Goal: Transaction & Acquisition: Purchase product/service

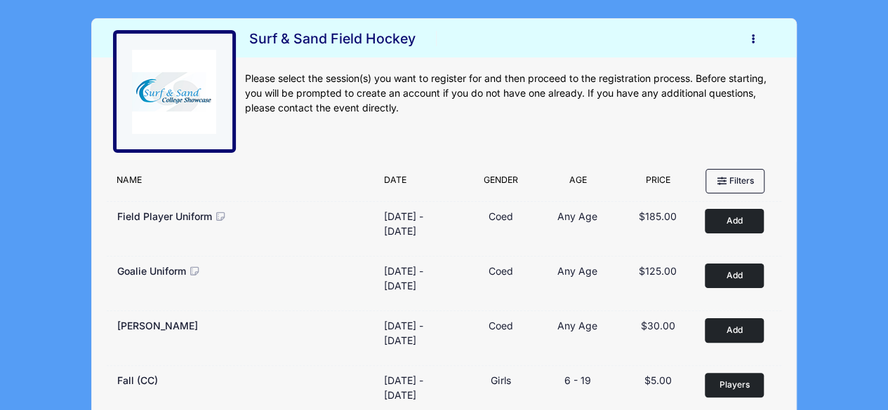
click at [756, 41] on button "button" at bounding box center [756, 39] width 38 height 25
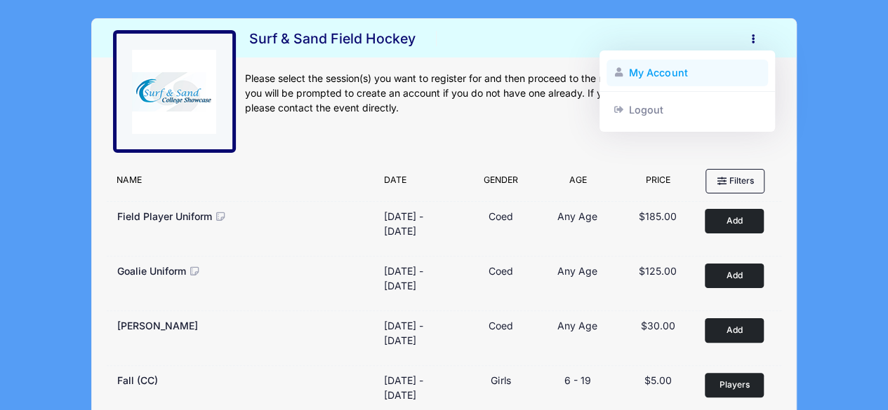
click at [672, 80] on link "My Account" at bounding box center [687, 73] width 162 height 27
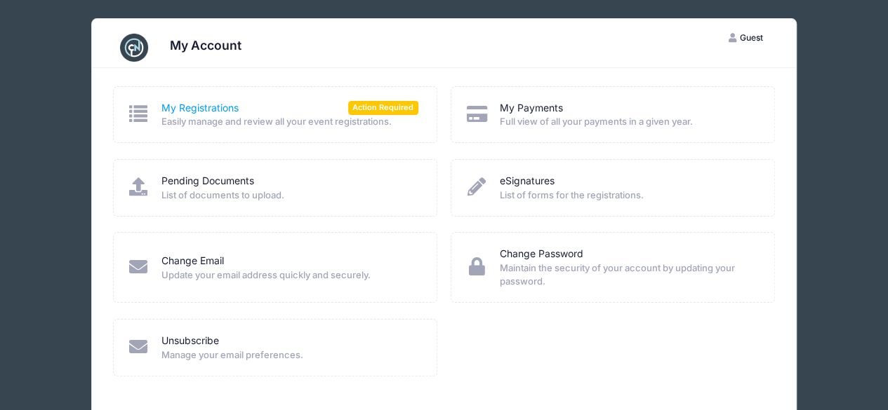
click at [176, 107] on link "My Registrations" at bounding box center [199, 108] width 77 height 15
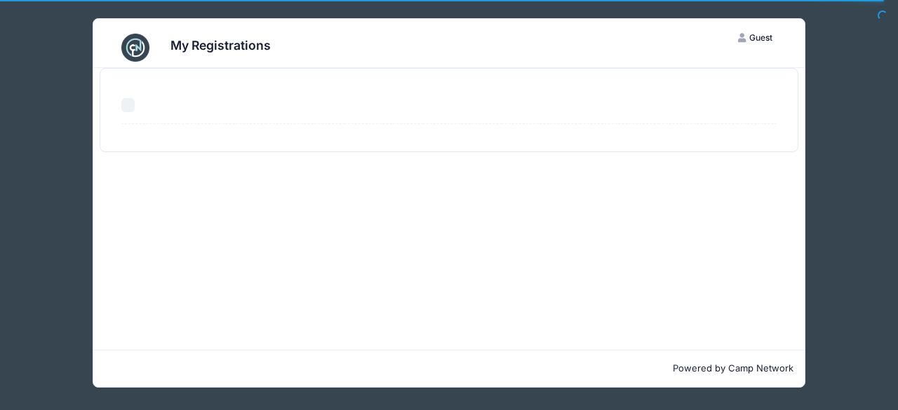
select select "50"
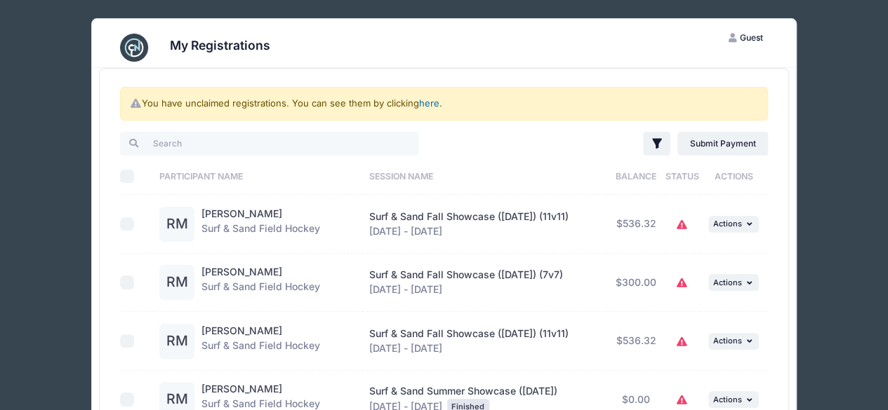
click at [422, 102] on link "here" at bounding box center [429, 103] width 20 height 11
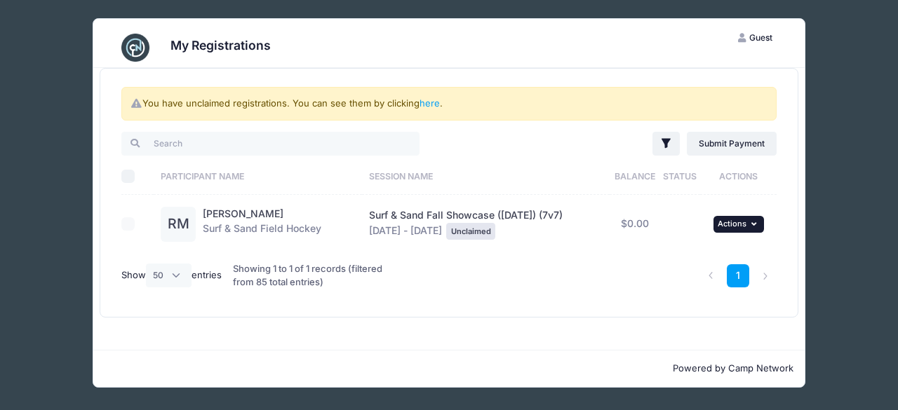
click at [729, 225] on span "Actions" at bounding box center [732, 224] width 29 height 10
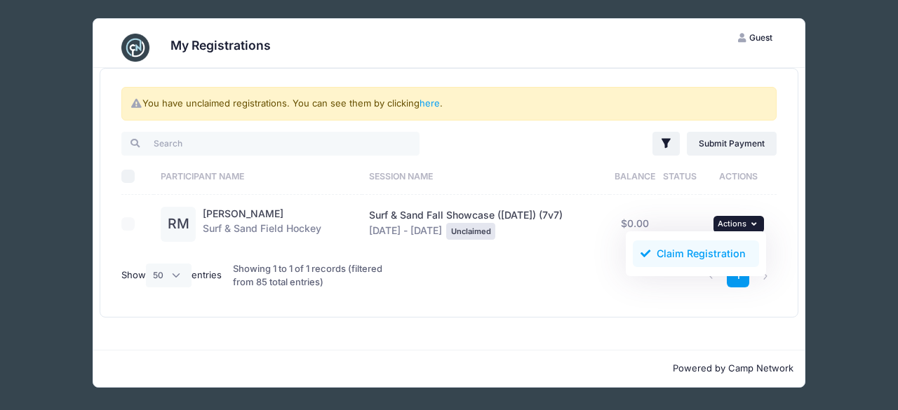
click at [718, 252] on link "Claim Registration" at bounding box center [696, 254] width 127 height 27
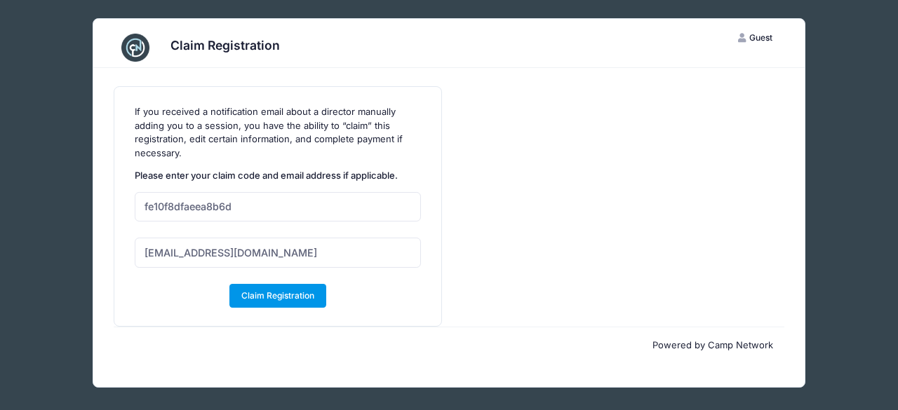
click at [286, 297] on button "Claim Registration" at bounding box center [278, 296] width 98 height 24
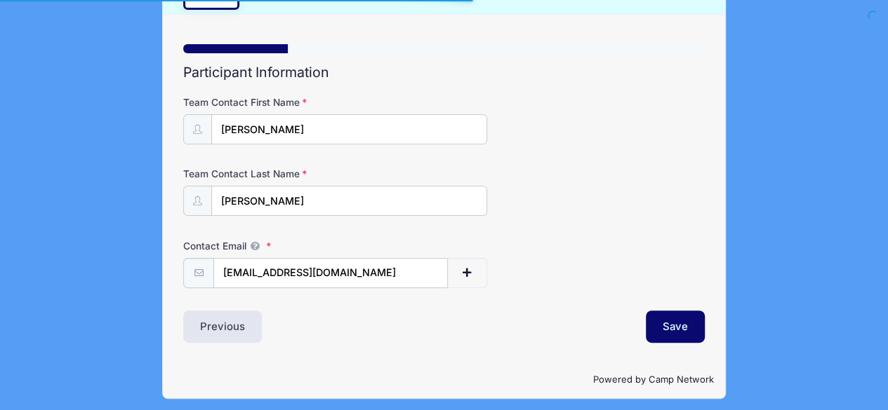
scroll to position [79, 0]
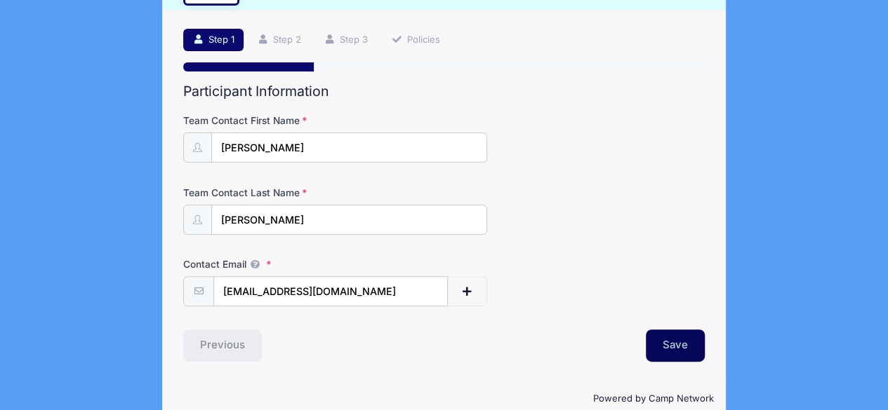
click at [674, 344] on button "Save" at bounding box center [674, 346] width 59 height 32
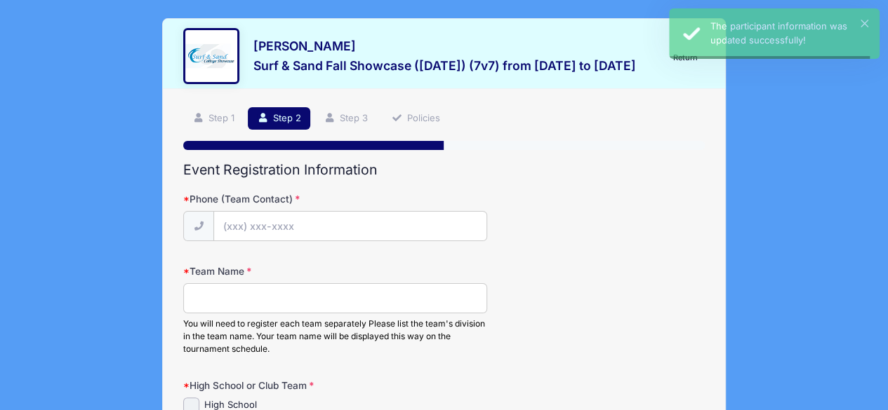
scroll to position [0, 0]
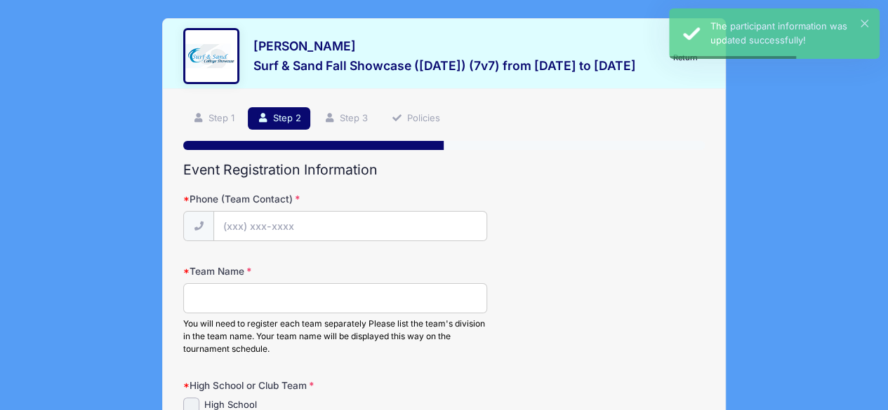
click at [302, 227] on input "Phone (Team Contact)" at bounding box center [350, 226] width 274 height 30
type input "[PHONE_NUMBER]"
type input "176"
type input "Manahawkin"
select select "NJ"
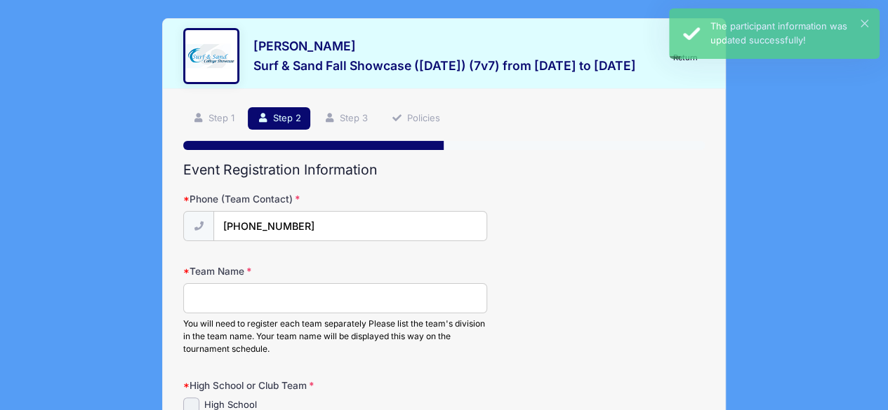
type input "08050"
type input "lauratemple72@gmail.com"
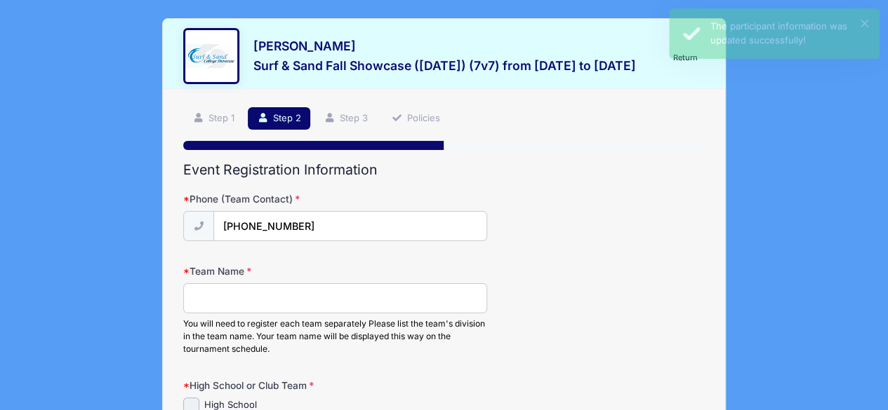
click at [288, 314] on div "You will need to register each team separately Please list the team's division …" at bounding box center [335, 319] width 304 height 73
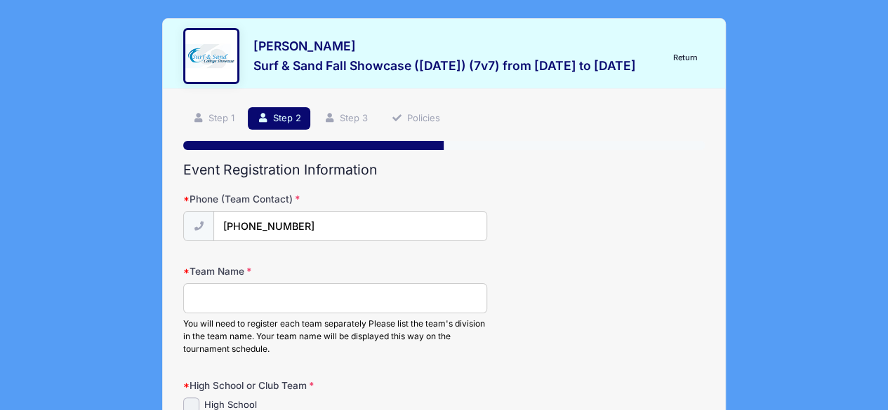
click at [297, 300] on input "Team Name" at bounding box center [335, 298] width 304 height 30
type input "Phoenix Elite U14"
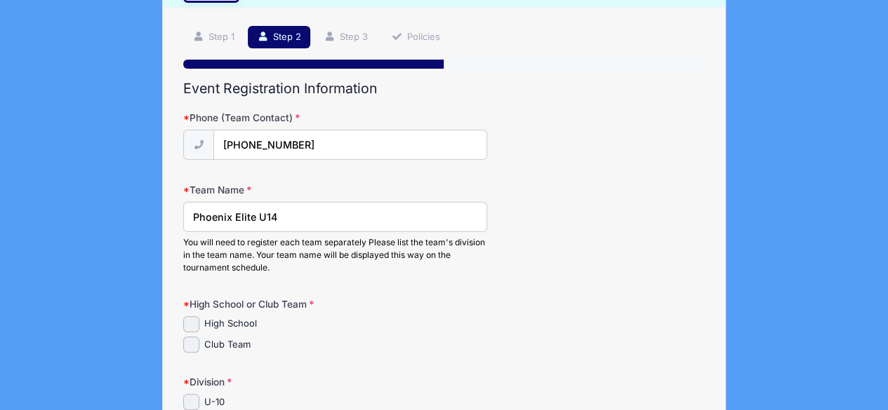
scroll to position [210, 0]
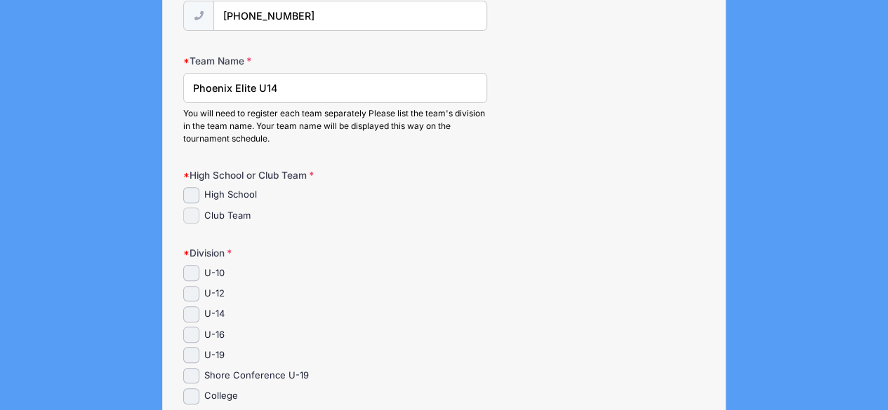
click at [186, 219] on input "Club Team" at bounding box center [191, 216] width 16 height 16
checkbox input "true"
click at [189, 317] on input "U-14" at bounding box center [191, 315] width 16 height 16
checkbox input "true"
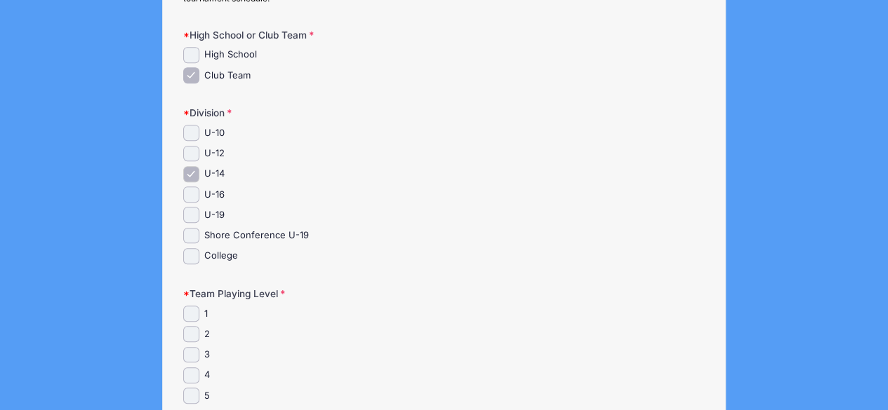
scroll to position [421, 0]
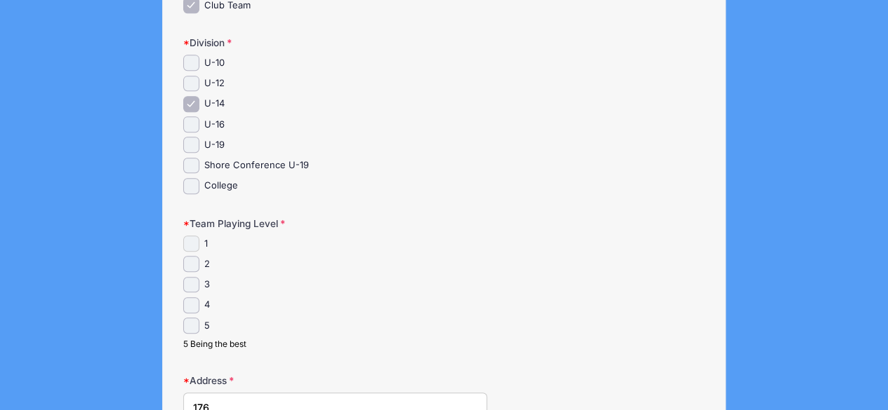
click at [192, 246] on input "1" at bounding box center [191, 244] width 16 height 16
checkbox input "true"
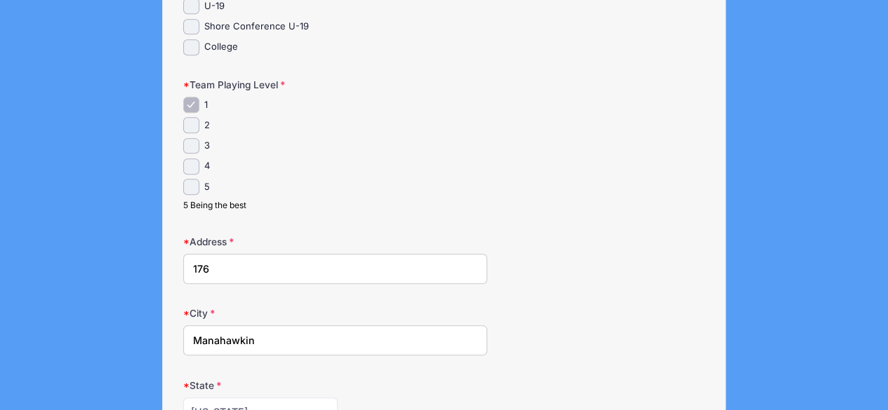
scroll to position [561, 0]
click at [275, 266] on input "176" at bounding box center [335, 268] width 304 height 30
type input "[STREET_ADDRESS][PERSON_NAME]"
click at [727, 185] on div "Robin Meany Surf & Sand Fall Showcase (Nov 16, 2025) (7v7) from 11/16 to 11/16/…" at bounding box center [443, 105] width 845 height 1332
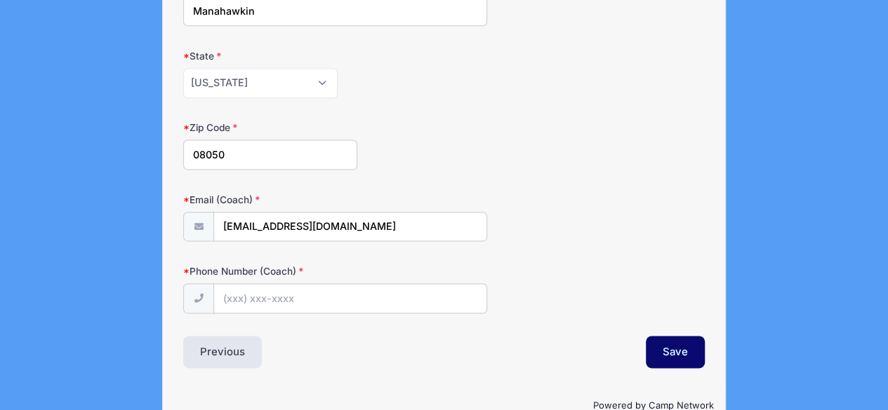
scroll to position [912, 0]
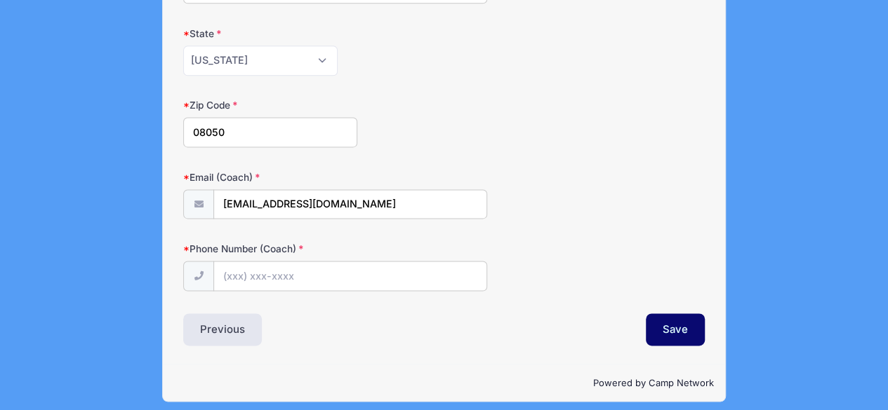
drag, startPoint x: 356, startPoint y: 201, endPoint x: 195, endPoint y: 191, distance: 161.7
click at [195, 191] on div "lauratemple72@gmail.com" at bounding box center [335, 204] width 304 height 30
type input "[EMAIL_ADDRESS][DOMAIN_NAME]"
click at [321, 267] on input "Phone Number (Coach)" at bounding box center [350, 276] width 274 height 30
type input "[PHONE_NUMBER]"
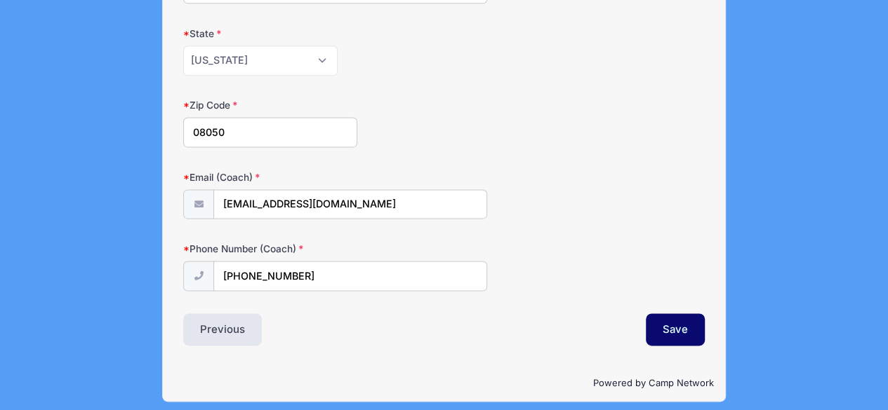
click at [570, 274] on div "Phone Number (Coach) (609) 204-3291" at bounding box center [443, 266] width 521 height 49
click at [663, 321] on button "Save" at bounding box center [674, 330] width 59 height 32
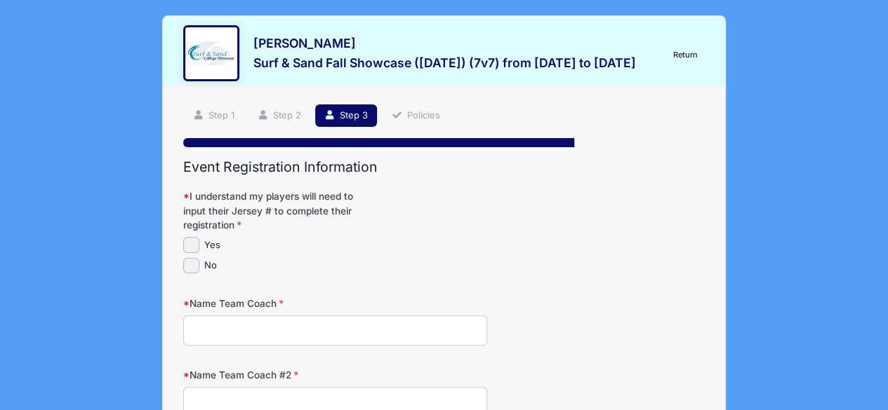
scroll to position [0, 0]
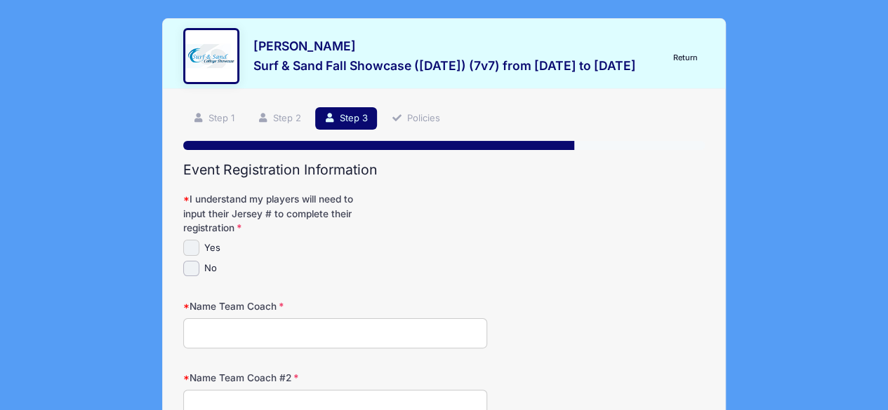
click at [188, 250] on input "Yes" at bounding box center [191, 248] width 16 height 16
checkbox input "true"
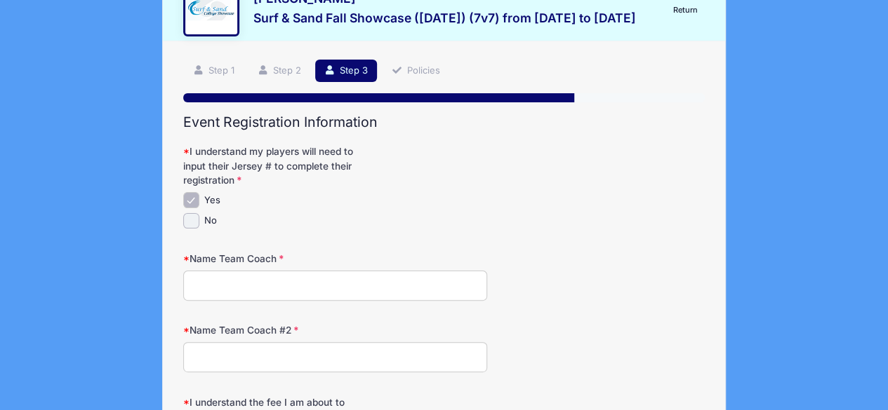
scroll to position [70, 0]
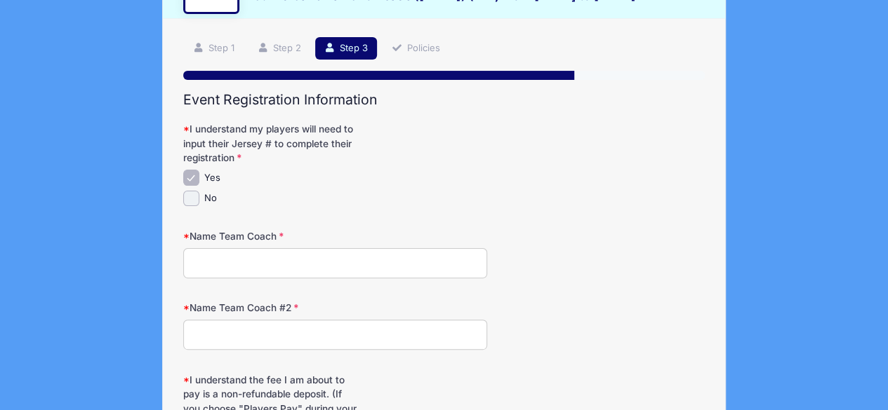
click at [290, 252] on input "Name Team Coach" at bounding box center [335, 263] width 304 height 30
type input "[PERSON_NAME]"
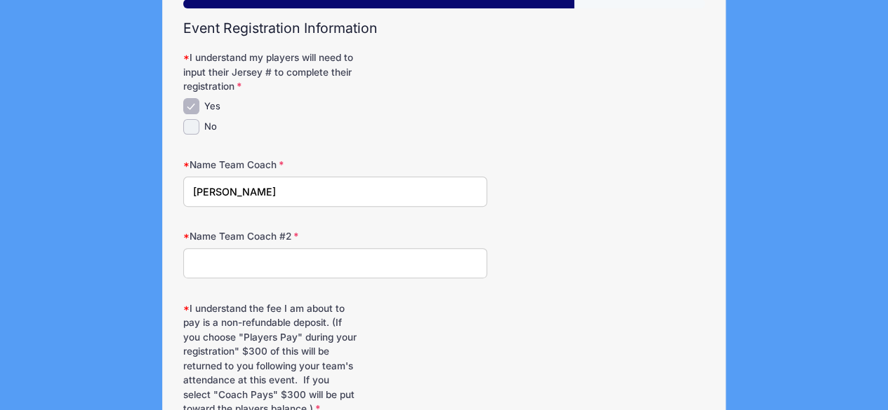
scroll to position [210, 0]
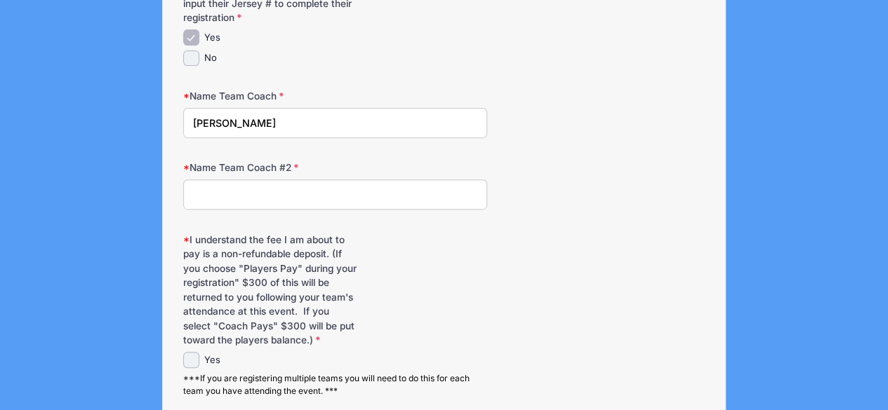
click at [267, 185] on input "Name Team Coach #2" at bounding box center [335, 195] width 304 height 30
type input "[PERSON_NAME]"
click at [561, 284] on div "I understand the fee I am about to pay is a non-refundable deposit. (If you cho…" at bounding box center [443, 316] width 521 height 166
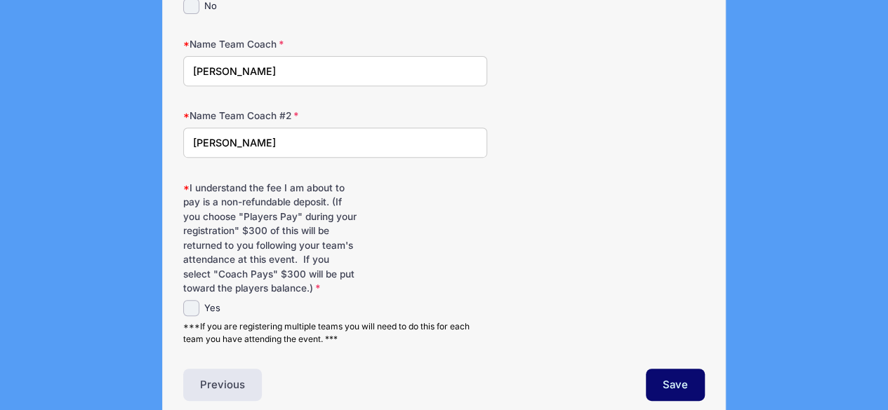
scroll to position [281, 0]
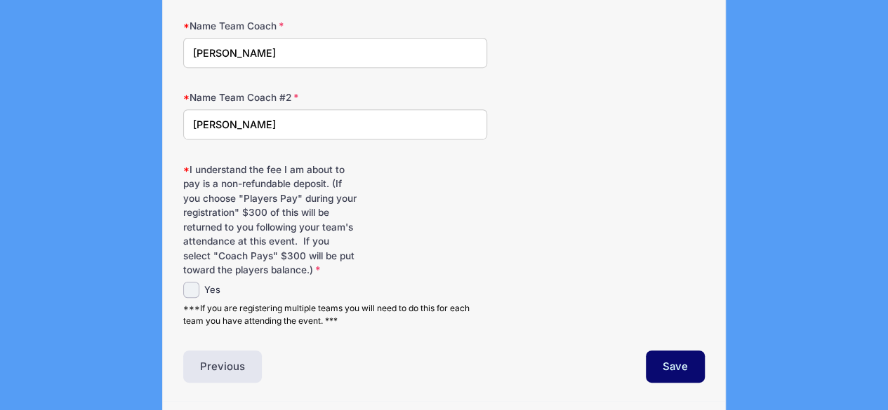
click at [189, 300] on div "Yes ***If you are registering multiple teams you will need to do this for each …" at bounding box center [335, 305] width 304 height 46
click at [198, 290] on div "Yes" at bounding box center [335, 290] width 304 height 16
click at [197, 291] on input "Yes" at bounding box center [191, 290] width 16 height 16
checkbox input "true"
click at [677, 359] on button "Save" at bounding box center [674, 367] width 59 height 32
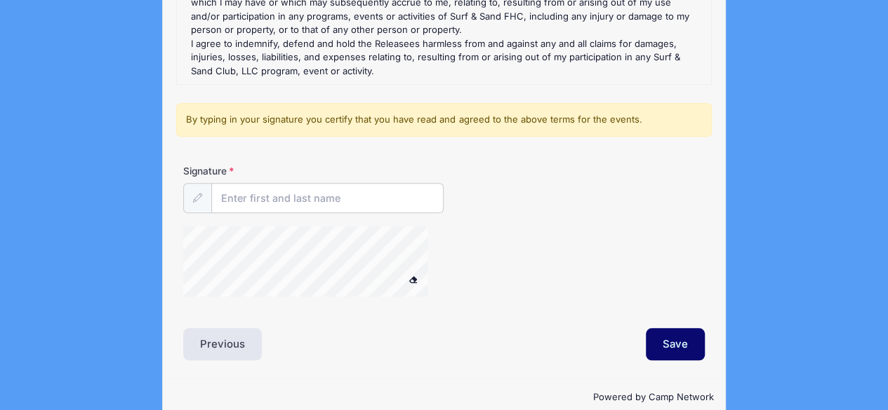
scroll to position [345, 0]
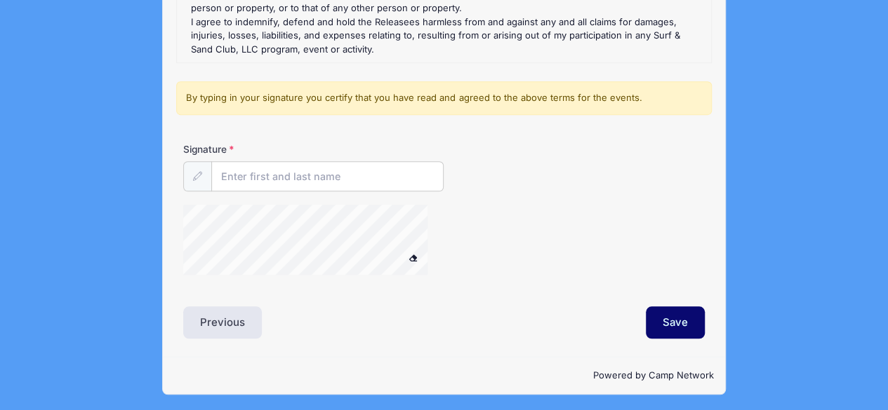
click at [253, 176] on input "Signature" at bounding box center [327, 176] width 232 height 30
type input "[PERSON_NAME]"
click at [246, 192] on div "Signature Robin Meaney" at bounding box center [443, 215] width 535 height 146
click at [503, 261] on div at bounding box center [356, 242] width 347 height 74
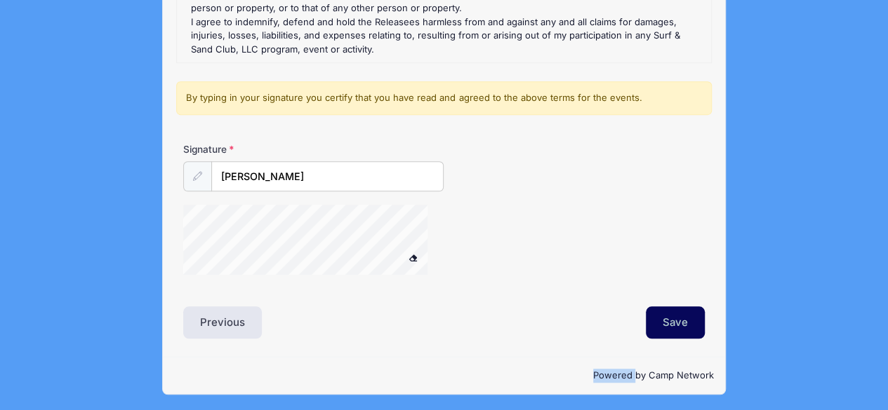
drag, startPoint x: 679, startPoint y: 319, endPoint x: 676, endPoint y: 299, distance: 20.5
click at [679, 319] on button "Save" at bounding box center [674, 323] width 59 height 32
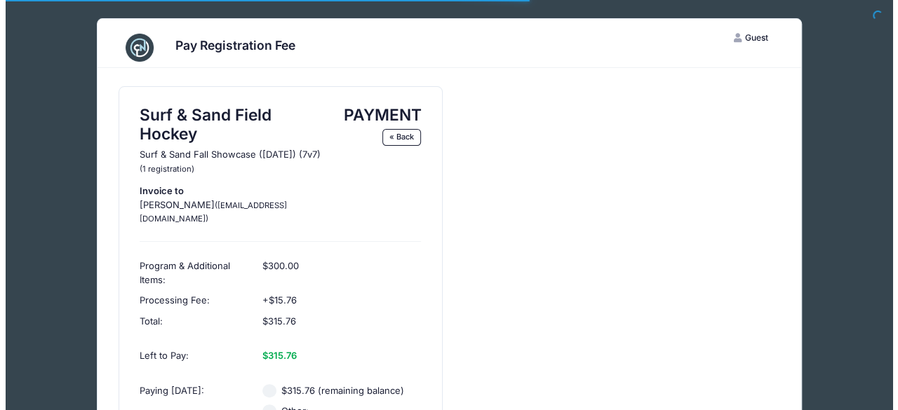
scroll to position [140, 0]
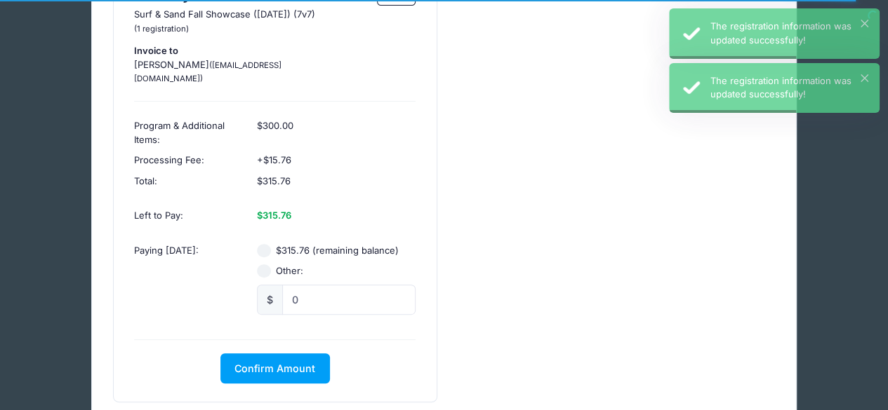
click at [268, 244] on input "$315.76 (remaining balance)" at bounding box center [264, 251] width 14 height 14
radio input "true"
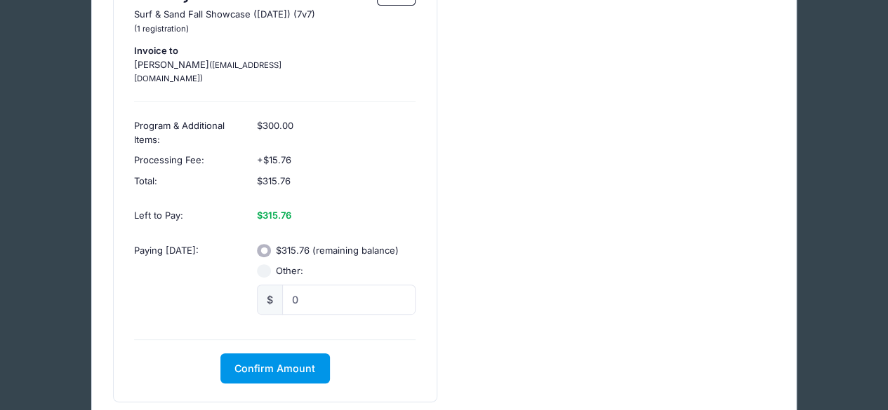
click at [251, 363] on span "Confirm Amount" at bounding box center [274, 369] width 81 height 12
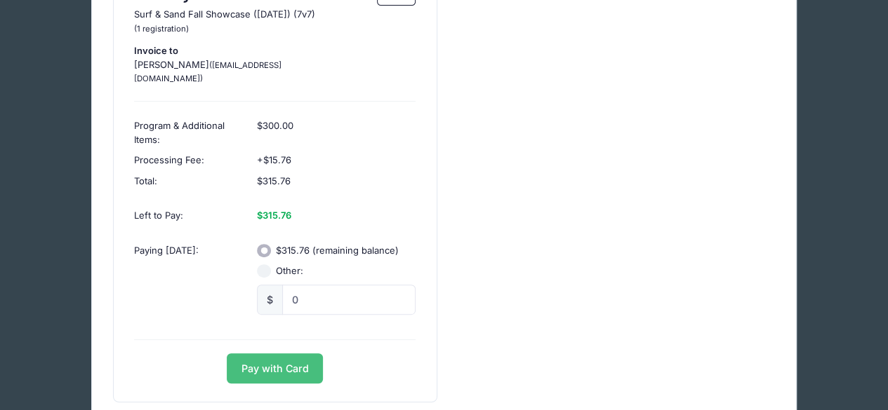
click at [276, 354] on button "Pay with Card" at bounding box center [275, 369] width 96 height 30
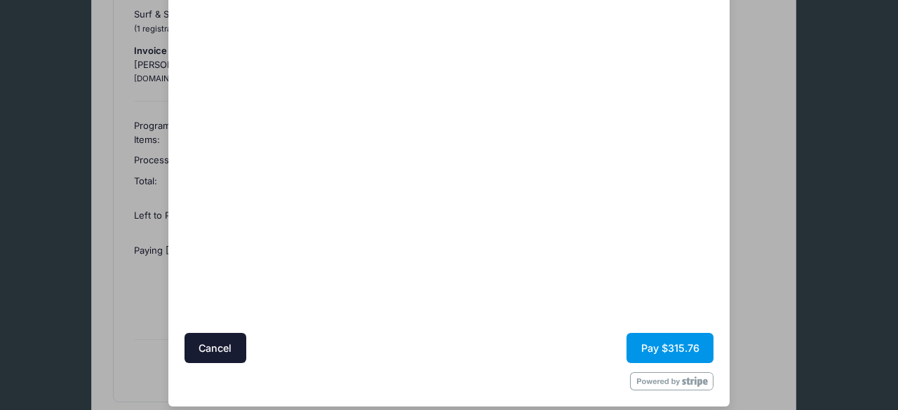
click at [655, 354] on button "Pay $315.76" at bounding box center [670, 348] width 87 height 30
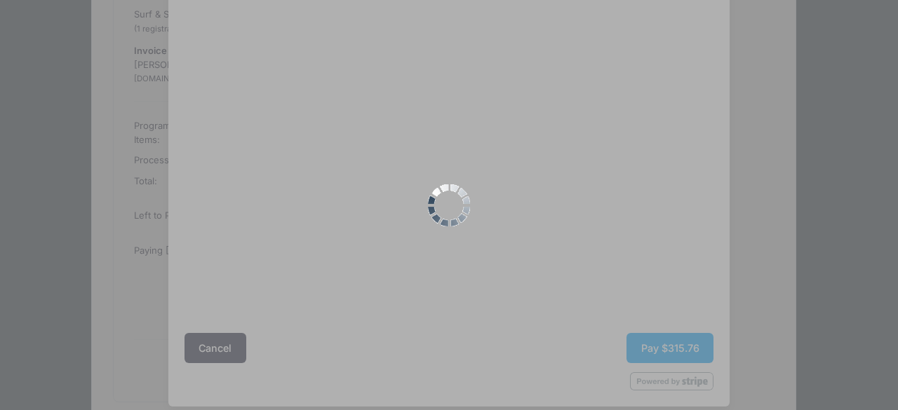
scroll to position [0, 0]
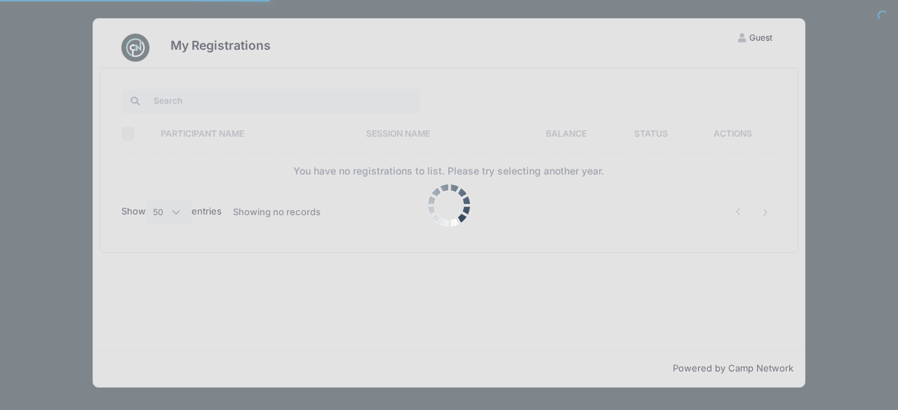
select select "50"
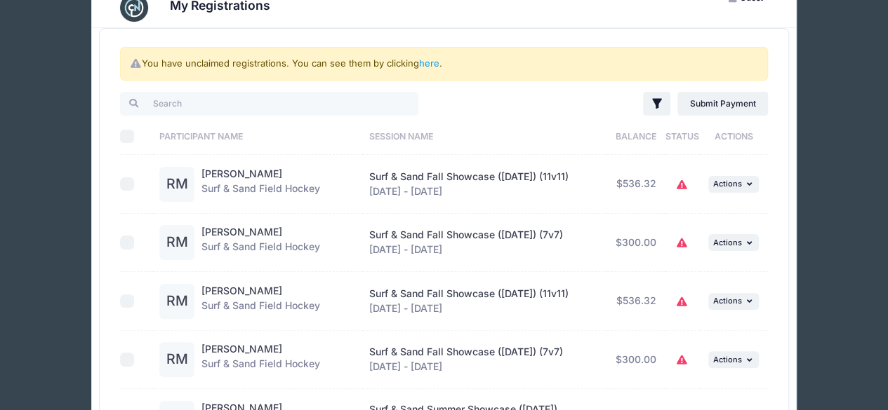
scroll to position [70, 0]
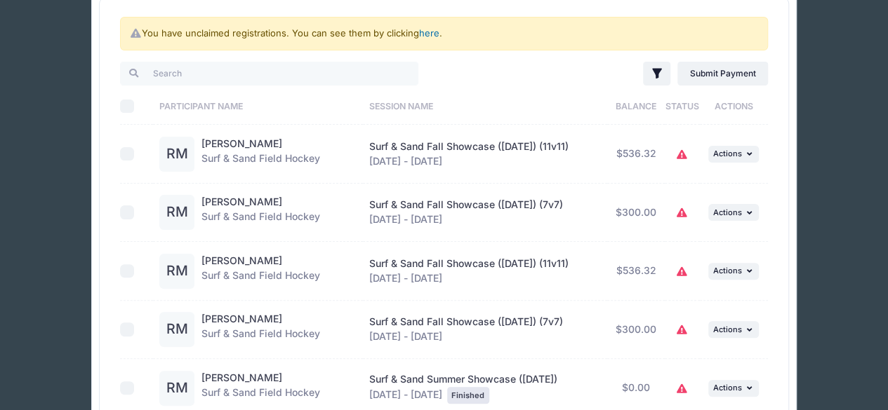
click at [436, 35] on link "here" at bounding box center [429, 32] width 20 height 11
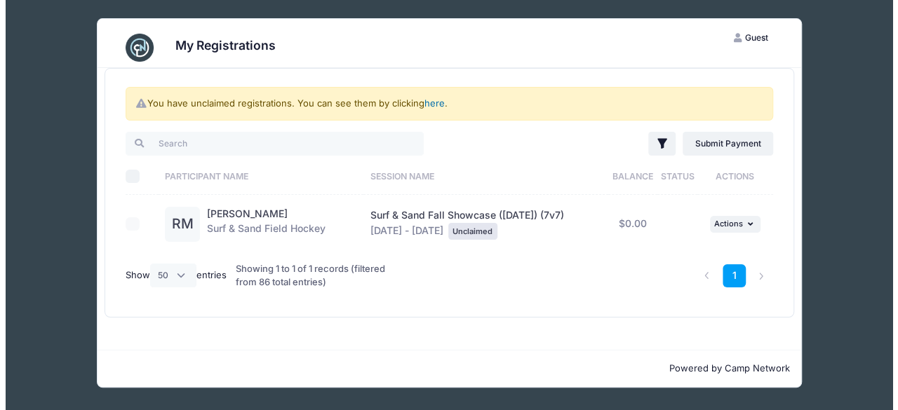
scroll to position [0, 0]
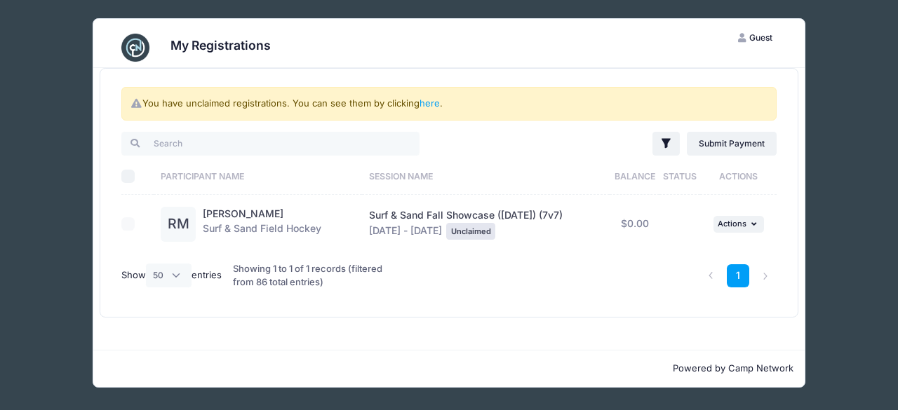
click at [833, 60] on div "My Registrations G Guest My Account Logout You have unclaimed registrations. Yo…" at bounding box center [449, 203] width 856 height 406
click at [871, 41] on div "My Registrations G Guest My Account Logout You have unclaimed registrations. Yo…" at bounding box center [449, 203] width 856 height 406
click at [41, 73] on div "My Registrations G Guest My Account Logout You have unclaimed registrations. Yo…" at bounding box center [449, 203] width 856 height 406
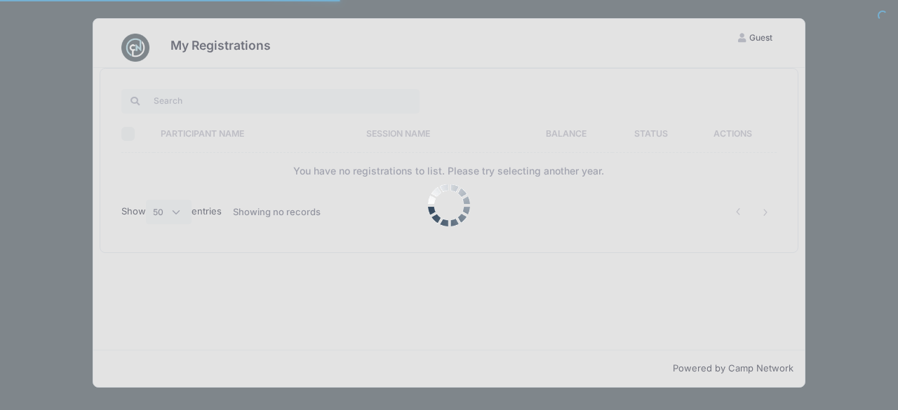
select select "50"
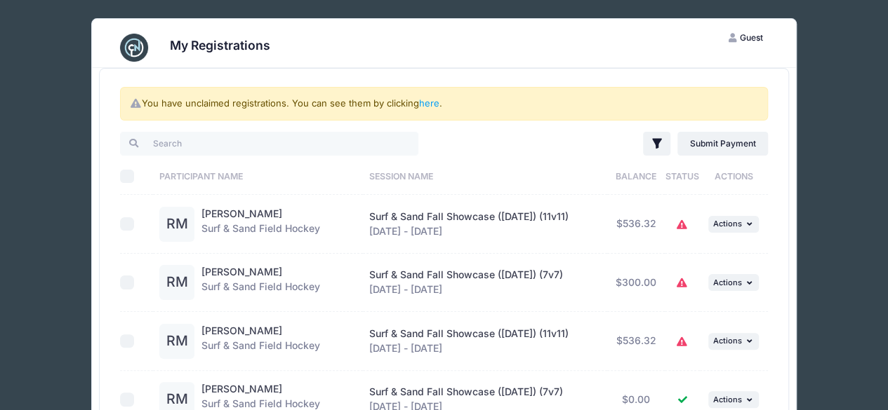
scroll to position [70, 0]
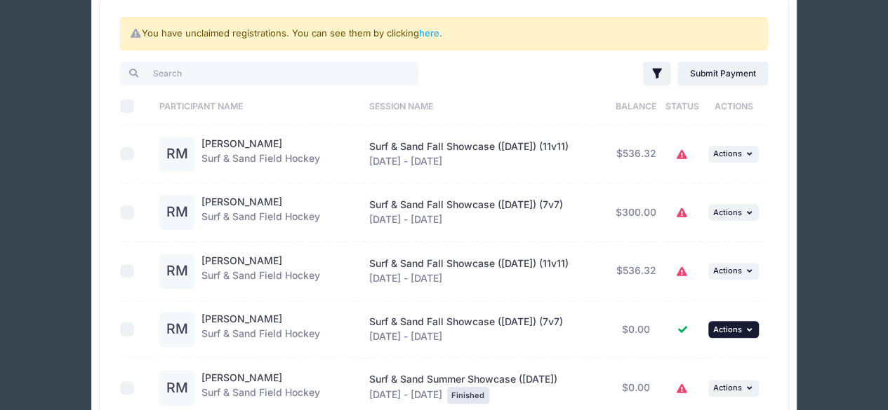
click at [727, 332] on span "Actions" at bounding box center [727, 330] width 29 height 10
click at [697, 366] on link "View Registration" at bounding box center [687, 358] width 127 height 27
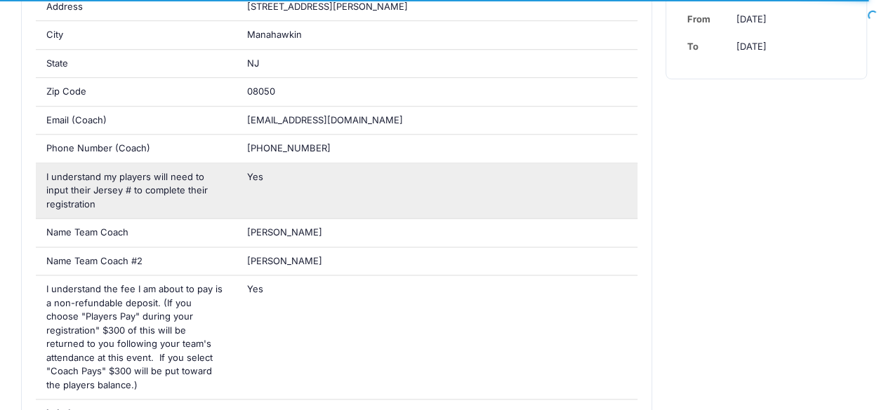
scroll to position [631, 0]
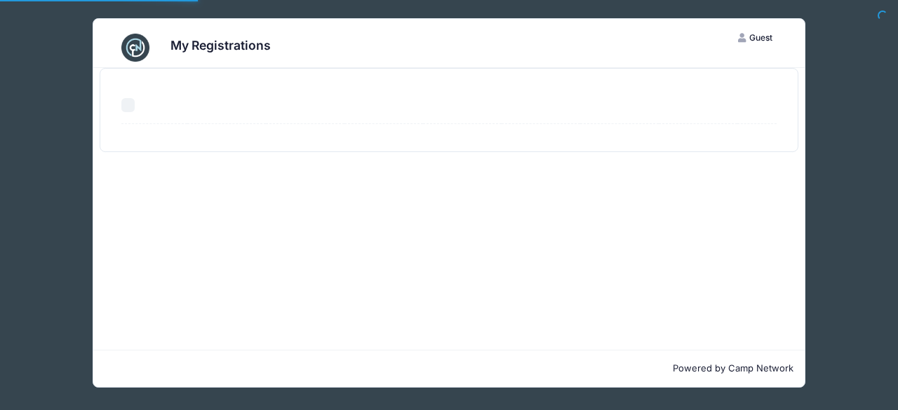
select select "50"
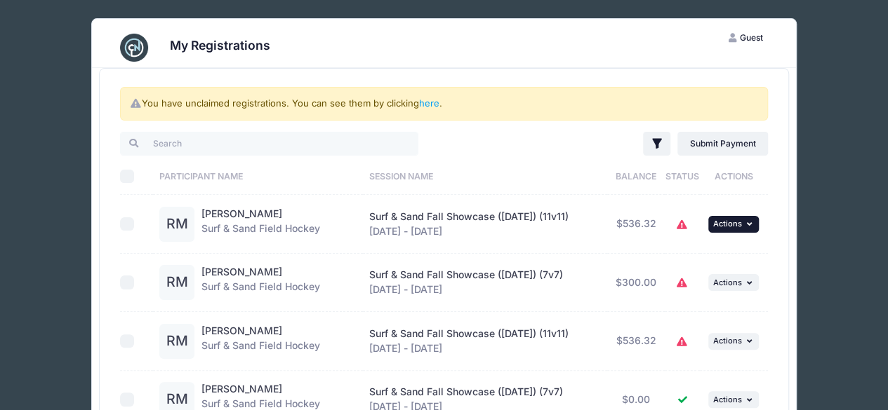
click at [740, 228] on button "... Actions" at bounding box center [733, 224] width 51 height 17
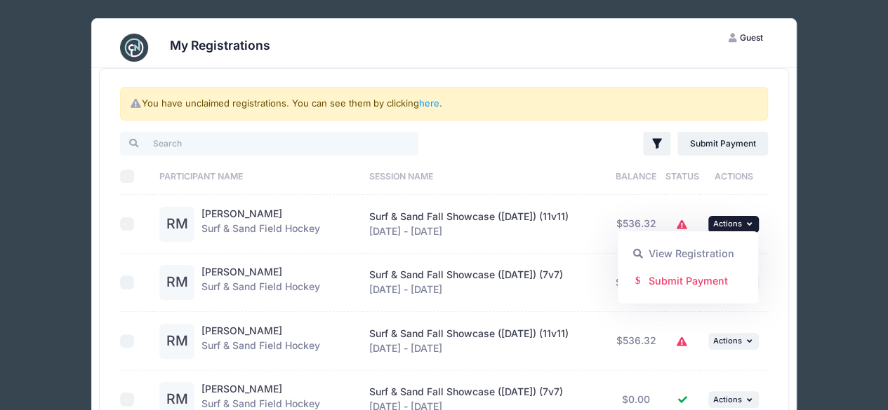
click at [717, 253] on link "View Registration" at bounding box center [687, 254] width 127 height 27
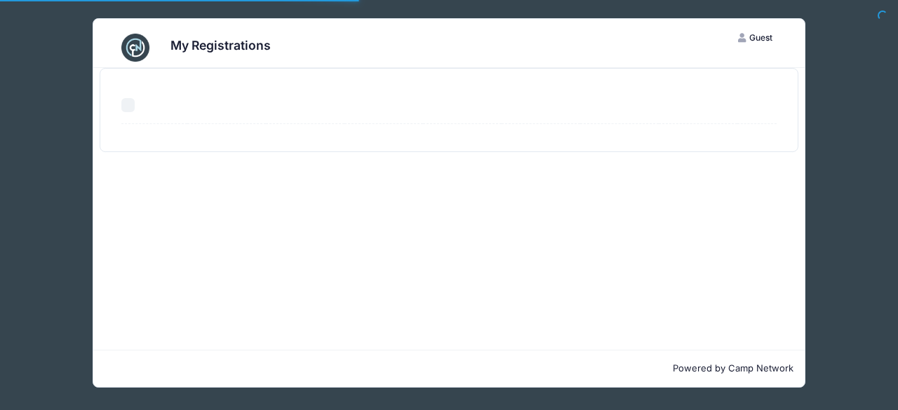
select select "50"
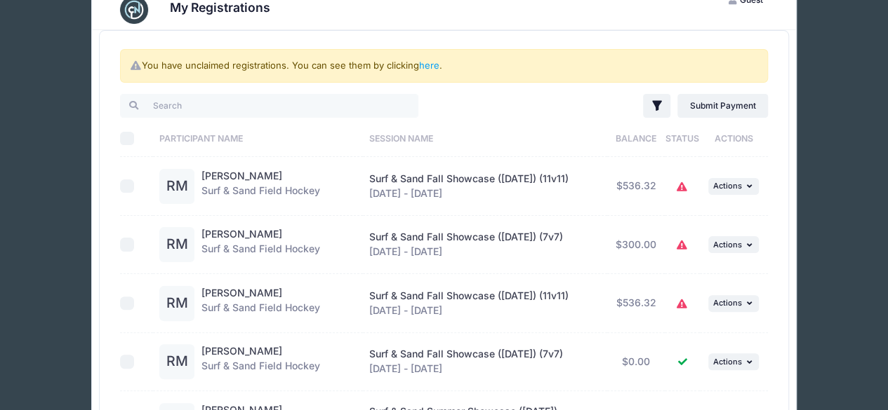
scroll to position [70, 0]
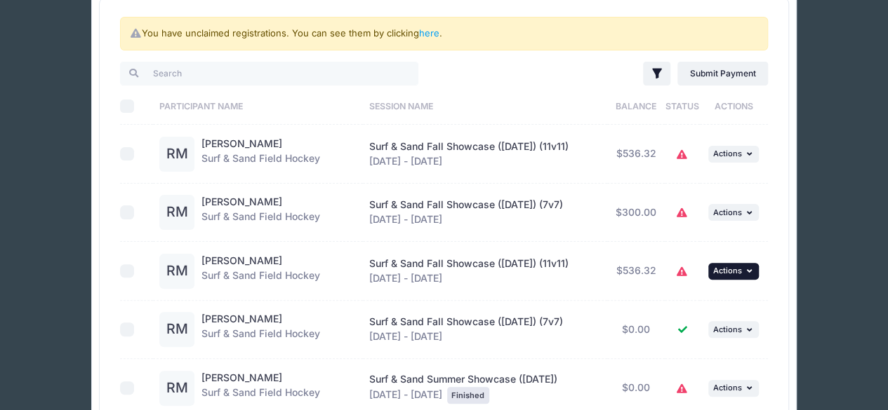
click at [726, 270] on span "Actions" at bounding box center [727, 271] width 29 height 10
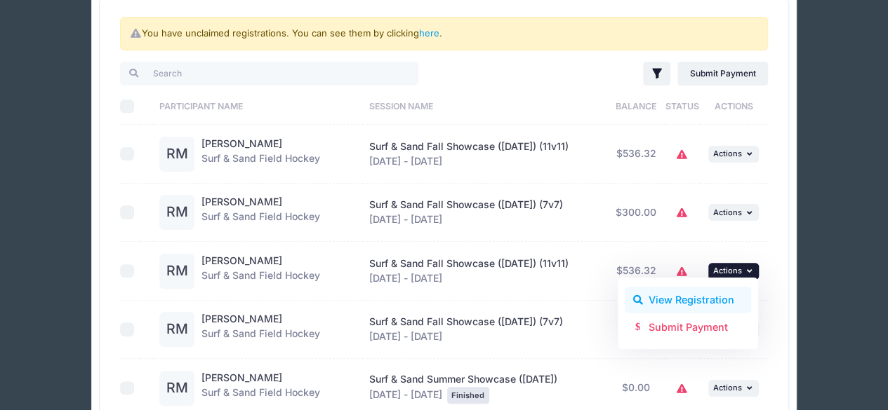
click at [723, 300] on link "View Registration" at bounding box center [687, 300] width 127 height 27
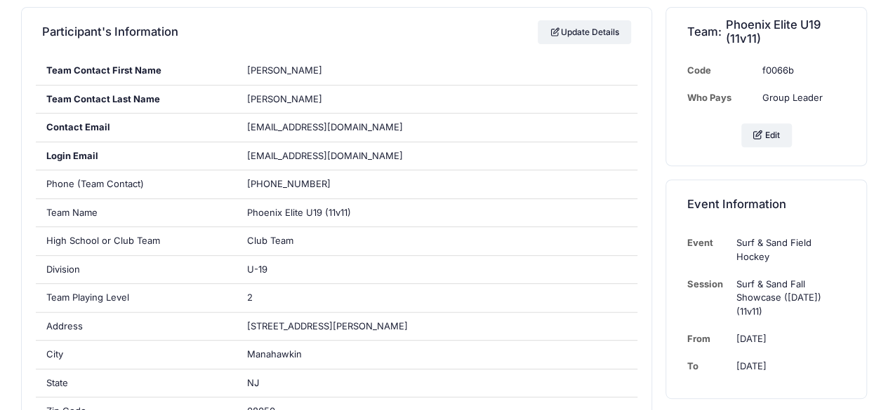
scroll to position [210, 0]
